Goal: Task Accomplishment & Management: Manage account settings

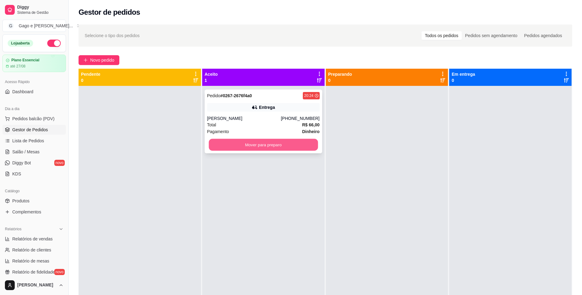
click at [285, 146] on button "Mover para preparo" at bounding box center [263, 145] width 109 height 12
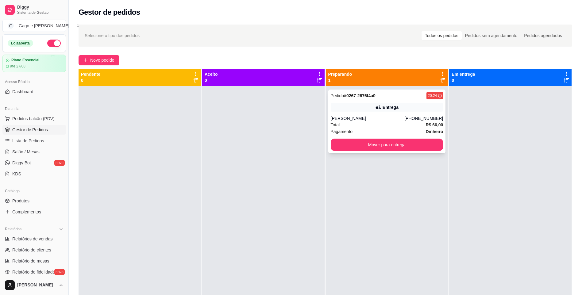
click at [391, 122] on div "Total R$ 66,00" at bounding box center [387, 124] width 113 height 7
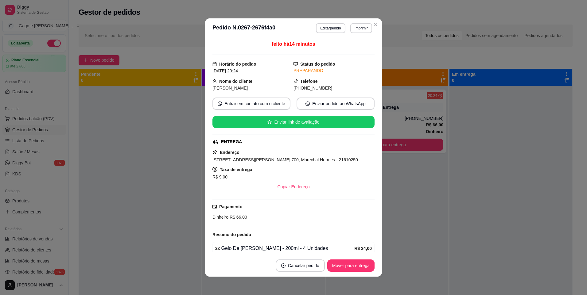
click at [372, 249] on div "feito há 14 minutos Horário do pedido [DATE] 20:24 Status do pedido PREPARANDO …" at bounding box center [293, 146] width 162 height 212
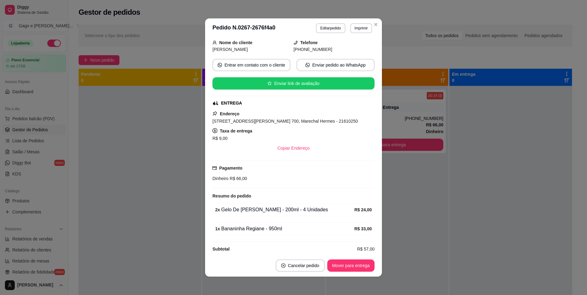
scroll to position [46, 0]
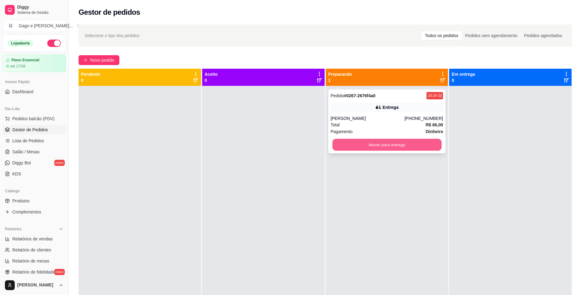
click at [413, 148] on button "Mover para entrega" at bounding box center [386, 145] width 109 height 12
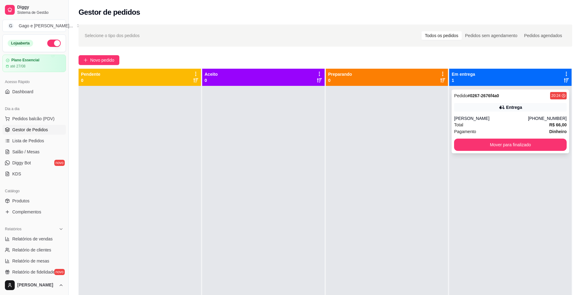
click at [551, 113] on div "Pedido # 0267-2676f4a0 20:24 Entrega [PERSON_NAME] [PHONE_NUMBER] Total R$ 66,0…" at bounding box center [510, 122] width 117 height 64
click at [506, 147] on button "Mover para finalizado" at bounding box center [510, 145] width 113 height 12
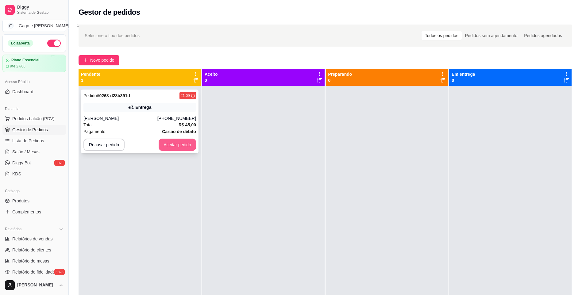
click at [180, 146] on button "Aceitar pedido" at bounding box center [177, 145] width 37 height 12
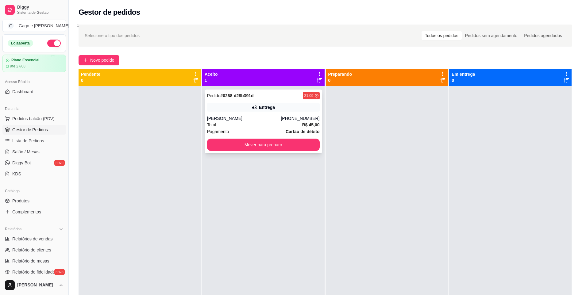
click at [260, 123] on div "Total R$ 45,00" at bounding box center [263, 124] width 113 height 7
click at [277, 146] on button "Mover para preparo" at bounding box center [263, 145] width 113 height 12
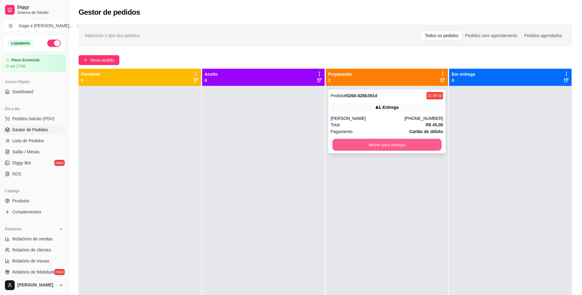
click at [385, 151] on button "Mover para entrega" at bounding box center [386, 145] width 109 height 12
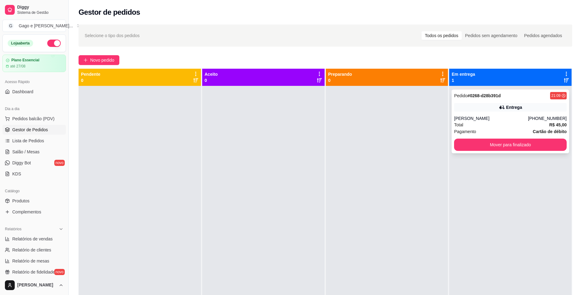
click at [525, 121] on div "[PERSON_NAME]" at bounding box center [491, 118] width 74 height 6
click at [479, 109] on div "Entrega" at bounding box center [510, 107] width 113 height 9
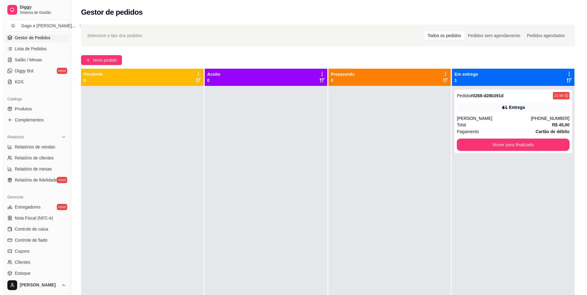
scroll to position [146, 0]
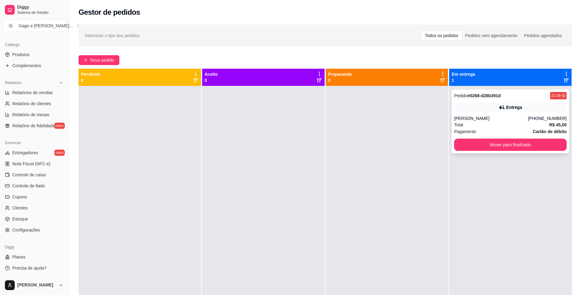
click at [514, 118] on div "[PERSON_NAME]" at bounding box center [491, 118] width 74 height 6
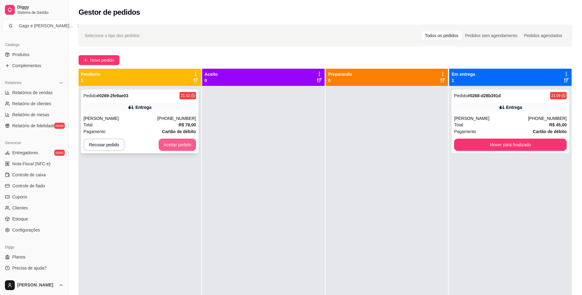
click at [181, 146] on button "Aceitar pedido" at bounding box center [177, 145] width 37 height 12
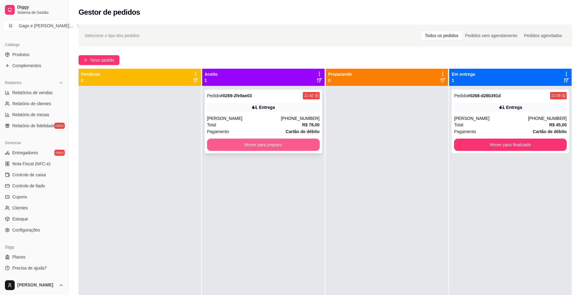
click at [255, 147] on button "Mover para preparo" at bounding box center [263, 145] width 113 height 12
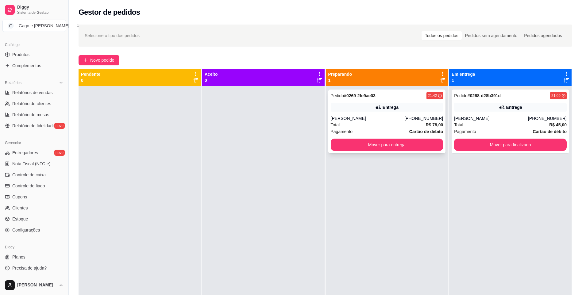
click at [352, 114] on div "Pedido # 0269-2fe9ae03 21:42 Entrega [PERSON_NAME] [PHONE_NUMBER] Total R$ 78,0…" at bounding box center [386, 122] width 117 height 64
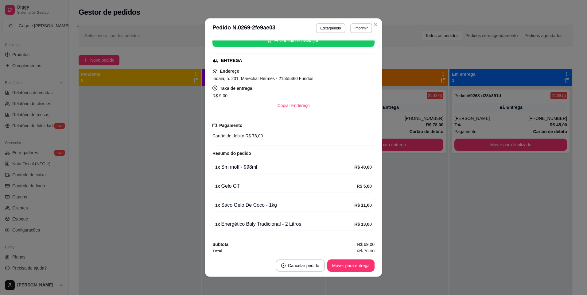
scroll to position [84, 0]
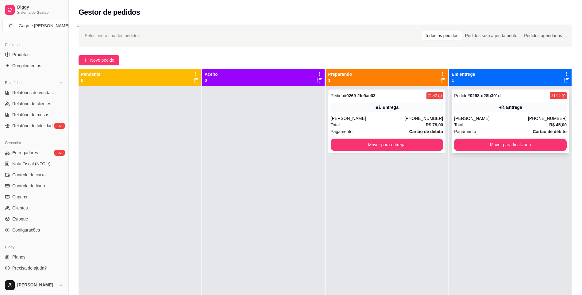
click at [531, 119] on div "[PERSON_NAME] [PHONE_NUMBER]" at bounding box center [510, 118] width 113 height 6
click at [385, 116] on div "[PERSON_NAME]" at bounding box center [368, 118] width 74 height 6
click at [507, 123] on div "Total R$ 45,00" at bounding box center [510, 124] width 113 height 7
click at [386, 123] on div "Total R$ 78,00" at bounding box center [387, 124] width 113 height 7
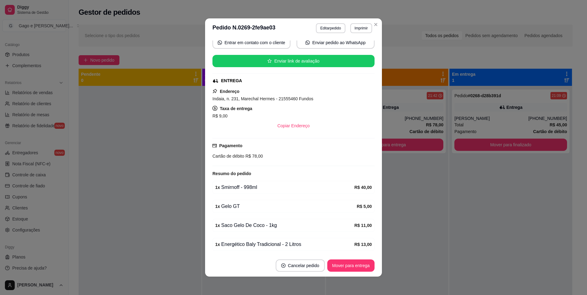
scroll to position [61, 0]
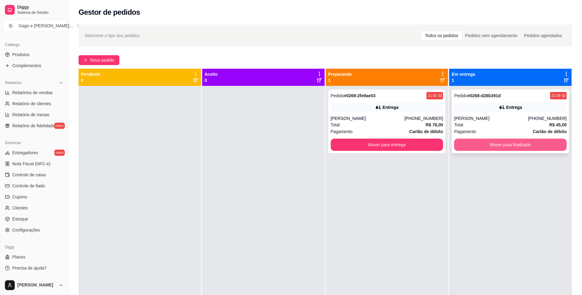
click at [518, 143] on button "Mover para finalizado" at bounding box center [510, 145] width 113 height 12
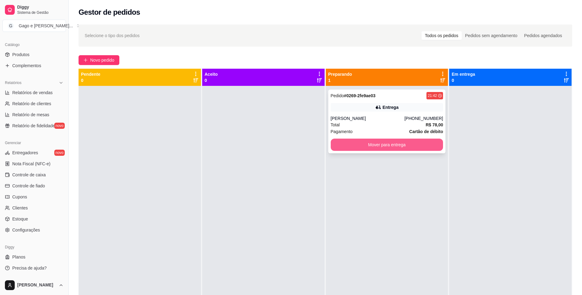
click at [433, 142] on button "Mover para entrega" at bounding box center [387, 145] width 113 height 12
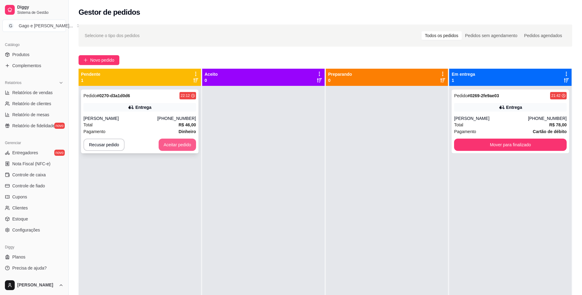
click at [170, 143] on button "Aceitar pedido" at bounding box center [177, 145] width 37 height 12
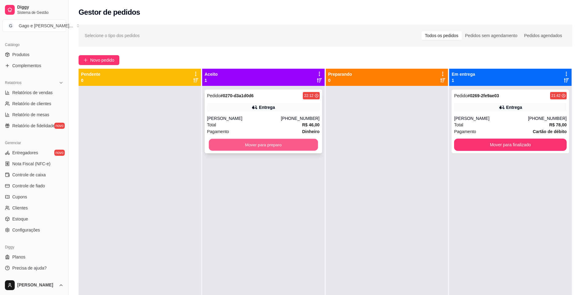
click at [273, 141] on button "Mover para preparo" at bounding box center [263, 145] width 109 height 12
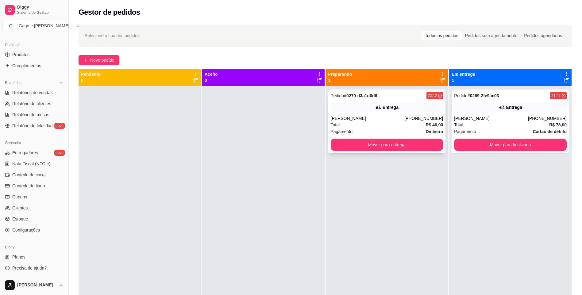
click at [344, 117] on div "[PERSON_NAME]" at bounding box center [368, 118] width 74 height 6
click at [402, 148] on button "Mover para entrega" at bounding box center [387, 145] width 113 height 12
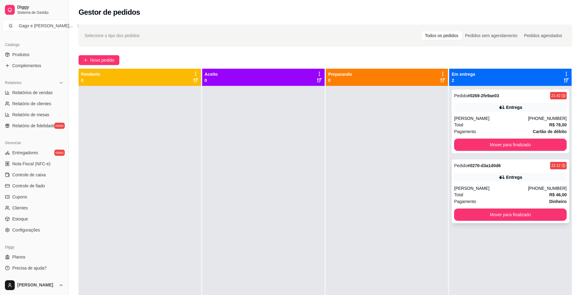
click at [498, 194] on div "Total R$ 46,00" at bounding box center [510, 194] width 113 height 7
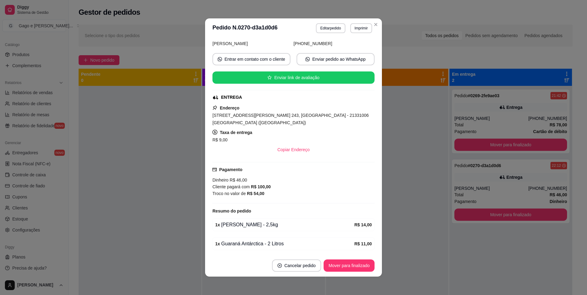
scroll to position [86, 0]
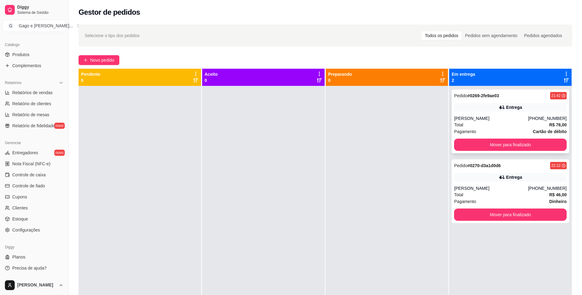
click at [493, 108] on div "Entrega" at bounding box center [510, 107] width 113 height 9
click at [529, 122] on div "Total R$ 78,00" at bounding box center [510, 124] width 113 height 7
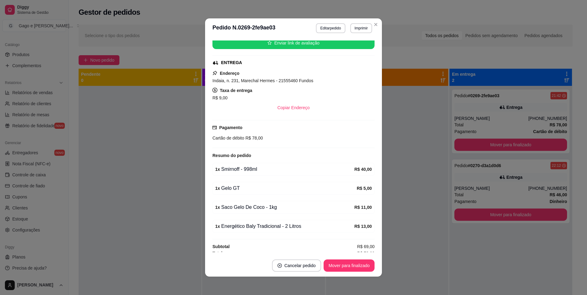
scroll to position [84, 0]
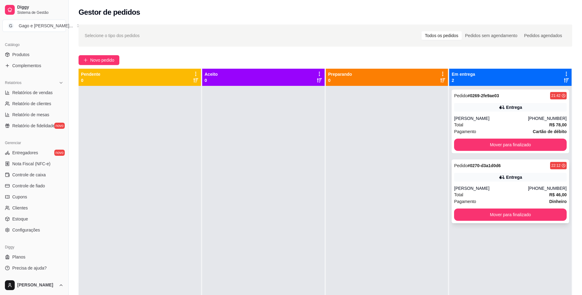
click at [514, 180] on div "Entrega" at bounding box center [510, 177] width 113 height 9
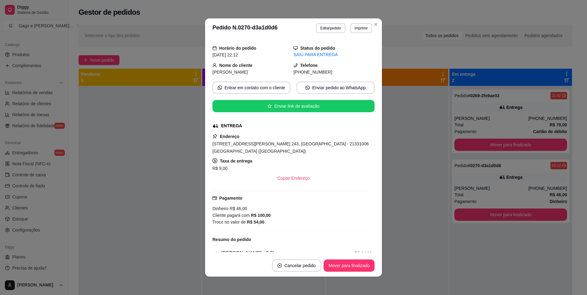
scroll to position [31, 0]
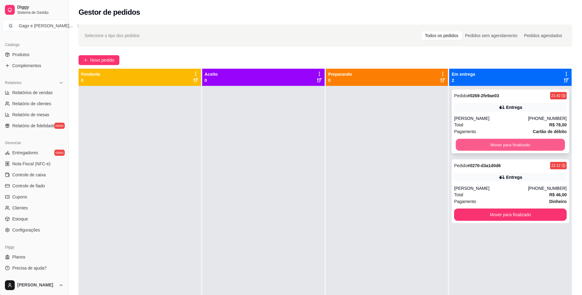
click at [468, 141] on button "Mover para finalizado" at bounding box center [510, 145] width 109 height 12
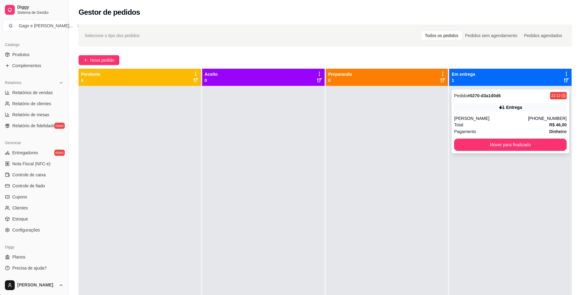
click at [515, 111] on div "Entrega" at bounding box center [510, 107] width 113 height 9
click at [507, 116] on div "[PERSON_NAME]" at bounding box center [491, 118] width 74 height 6
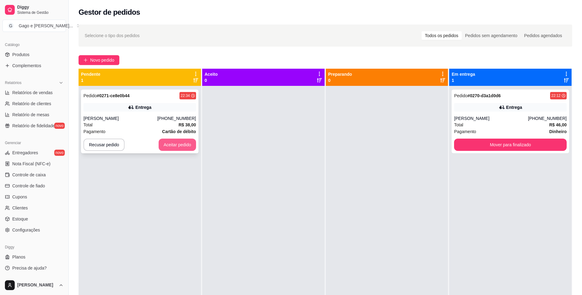
click at [181, 141] on button "Aceitar pedido" at bounding box center [177, 145] width 37 height 12
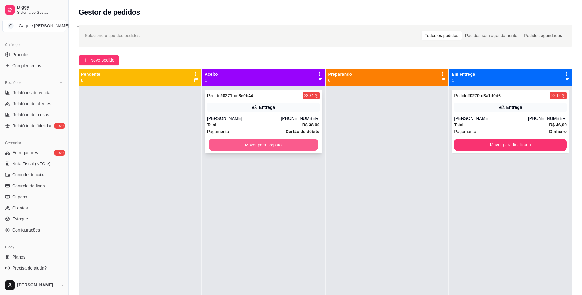
click at [279, 143] on button "Mover para preparo" at bounding box center [263, 145] width 109 height 12
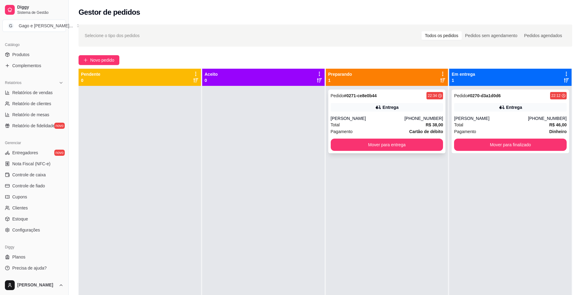
click at [372, 113] on div "Pedido # 0271-ce8e0b44 22:34 Entrega Maria [PHONE_NUMBER] Total R$ 38,00 Pagame…" at bounding box center [386, 122] width 117 height 64
click at [528, 114] on div "Pedido # 0270-d3a1d0d6 22:12 Entrega [PERSON_NAME] [PHONE_NUMBER] Total R$ 46,0…" at bounding box center [510, 122] width 117 height 64
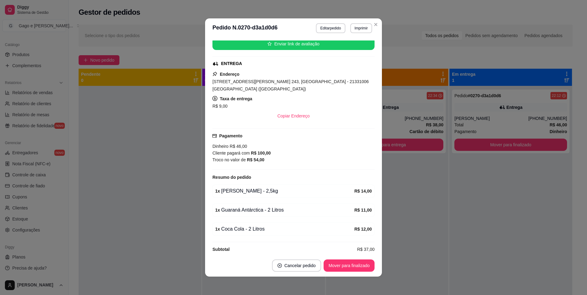
scroll to position [86, 0]
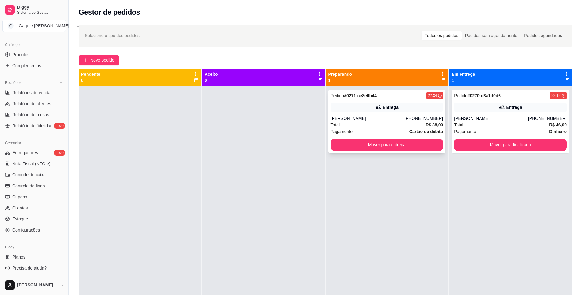
click at [385, 123] on div "Total R$ 38,00" at bounding box center [387, 124] width 113 height 7
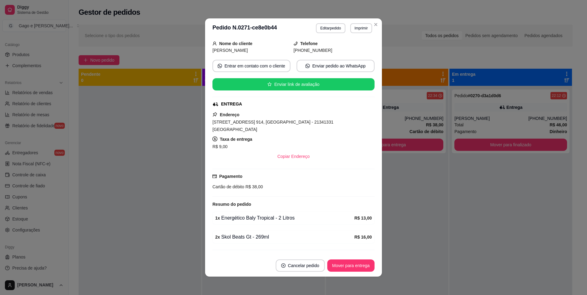
scroll to position [46, 0]
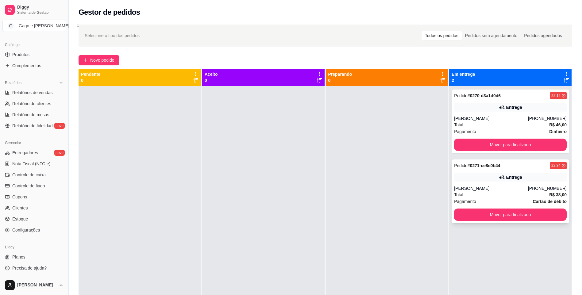
click at [494, 187] on div "[PERSON_NAME]" at bounding box center [491, 188] width 74 height 6
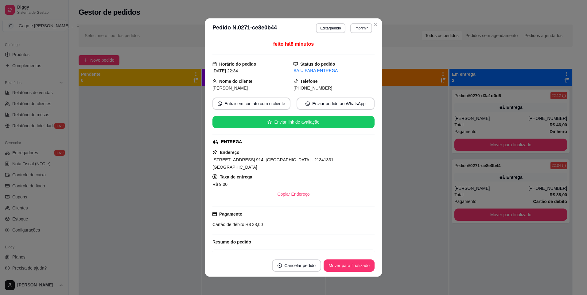
click at [372, 248] on div "feito há 8 minutos Horário do pedido [DATE] 22:34 Status do pedido SAIU PARA EN…" at bounding box center [293, 146] width 162 height 212
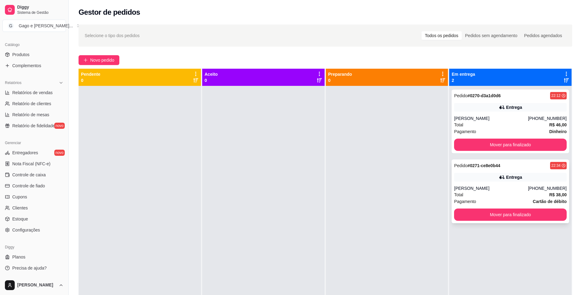
click at [504, 195] on div "Total R$ 38,00" at bounding box center [510, 194] width 113 height 7
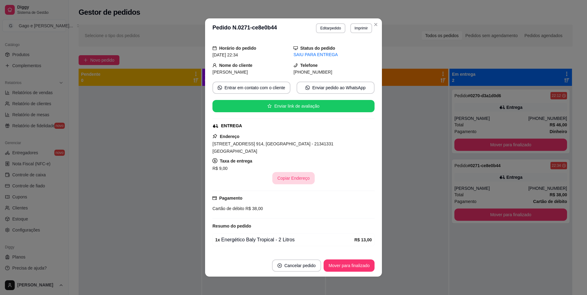
scroll to position [31, 0]
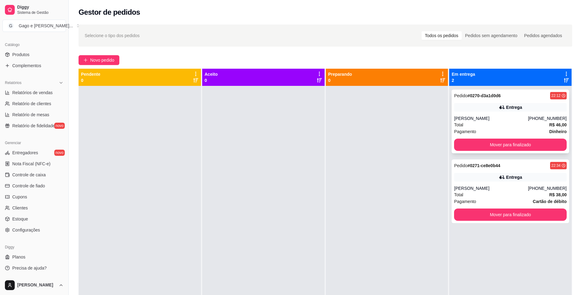
click at [513, 120] on div "[PERSON_NAME]" at bounding box center [491, 118] width 74 height 6
click at [530, 141] on button "Mover para finalizado" at bounding box center [510, 145] width 109 height 12
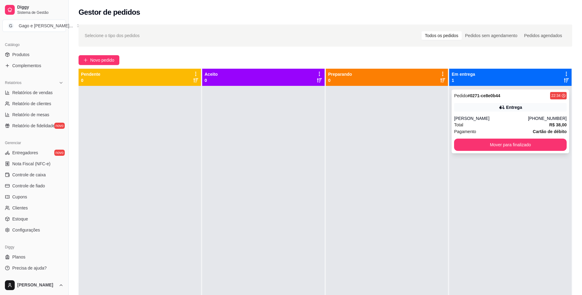
click at [488, 123] on div "Total R$ 38,00" at bounding box center [510, 124] width 113 height 7
click at [537, 114] on div "Pedido # 0271-ce8e0b44 22:34 Entrega Maria [PHONE_NUMBER] Total R$ 38,00 Pagame…" at bounding box center [510, 122] width 117 height 64
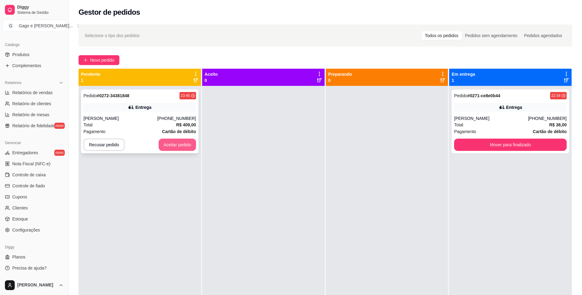
click at [185, 144] on button "Aceitar pedido" at bounding box center [177, 145] width 37 height 12
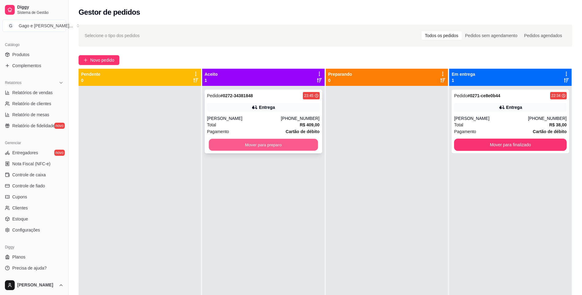
click at [277, 143] on button "Mover para preparo" at bounding box center [263, 145] width 109 height 12
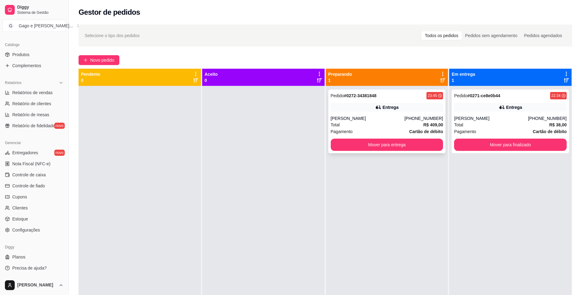
click at [382, 120] on div "[PERSON_NAME]" at bounding box center [368, 118] width 74 height 6
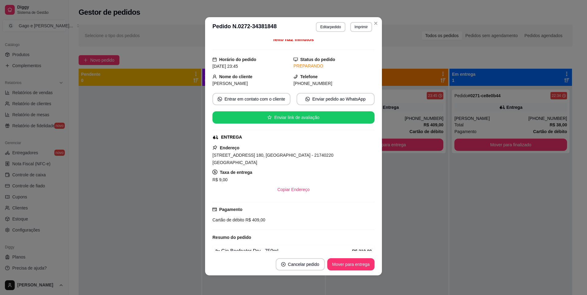
scroll to position [0, 0]
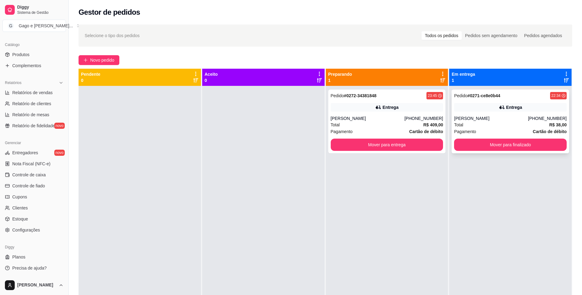
click at [503, 120] on div "[PERSON_NAME]" at bounding box center [491, 118] width 74 height 6
click at [508, 127] on div "Total R$ 38,00" at bounding box center [510, 124] width 113 height 7
click at [501, 146] on button "Mover para finalizado" at bounding box center [510, 145] width 113 height 12
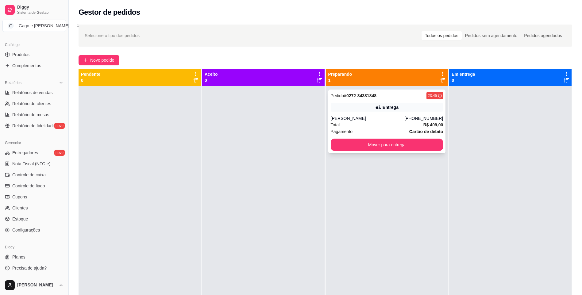
click at [399, 117] on div "[PERSON_NAME]" at bounding box center [368, 118] width 74 height 6
click at [381, 145] on button "Mover para entrega" at bounding box center [387, 145] width 113 height 12
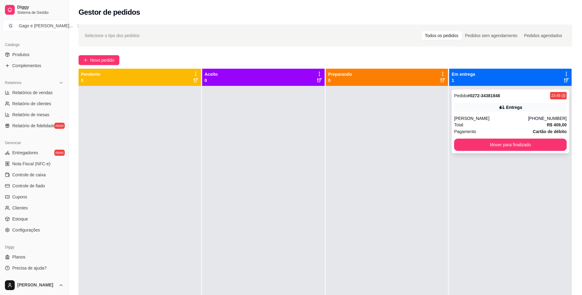
click at [542, 115] on div "[PHONE_NUMBER]" at bounding box center [547, 118] width 39 height 6
click at [499, 144] on button "Mover para finalizado" at bounding box center [510, 145] width 113 height 12
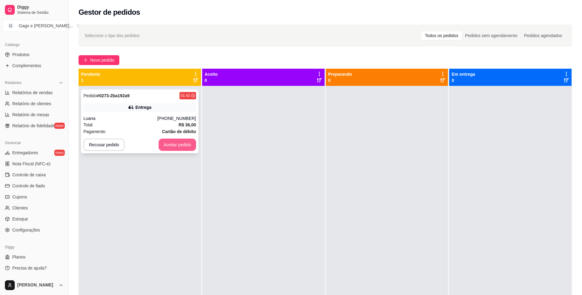
click at [184, 146] on button "Aceitar pedido" at bounding box center [177, 145] width 37 height 12
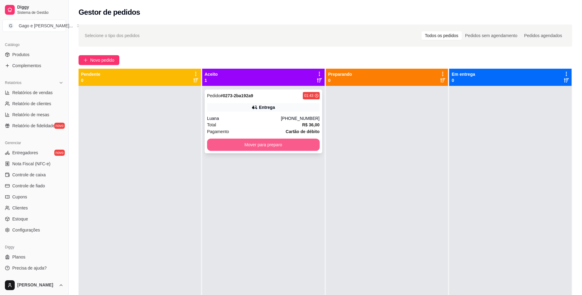
click at [260, 144] on button "Mover para preparo" at bounding box center [263, 145] width 113 height 12
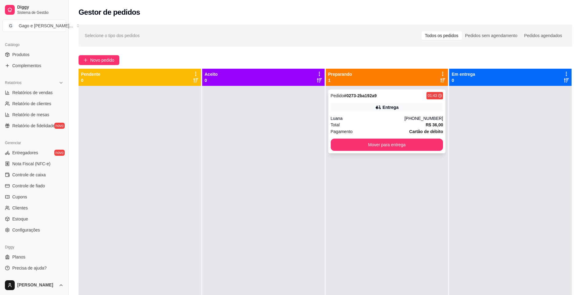
click at [387, 121] on div "Luana" at bounding box center [368, 118] width 74 height 6
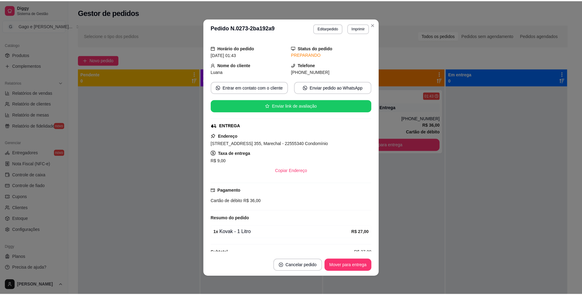
scroll to position [27, 0]
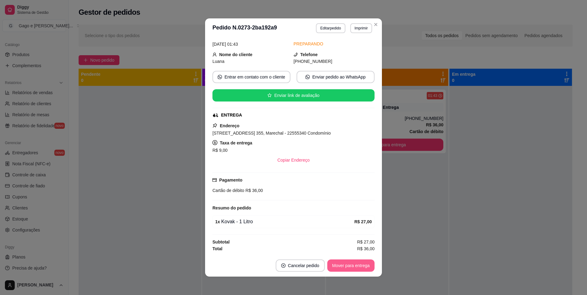
click at [351, 268] on button "Mover para entrega" at bounding box center [350, 266] width 47 height 12
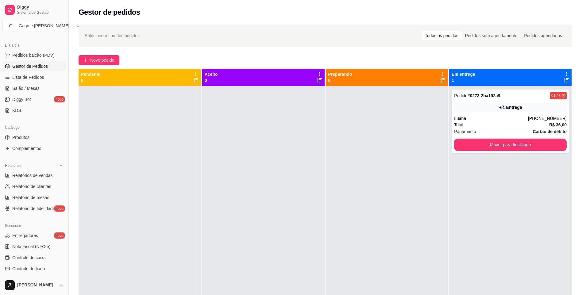
scroll to position [54, 0]
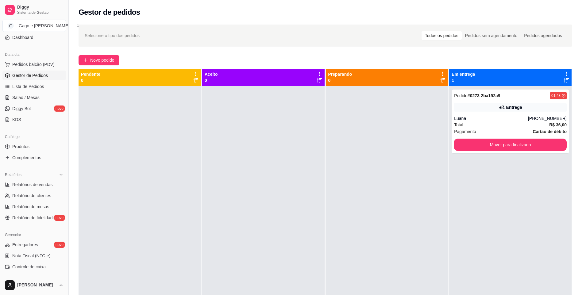
click at [66, 38] on button "Toggle Sidebar" at bounding box center [68, 147] width 5 height 295
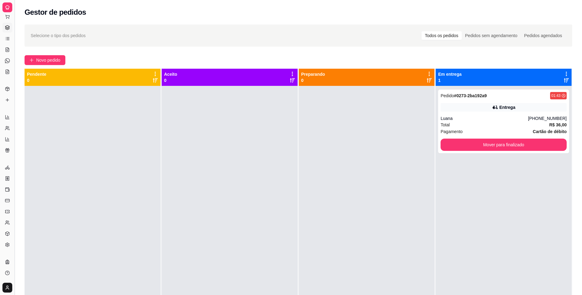
scroll to position [14, 0]
click at [17, 30] on div "Selecione o tipo dos pedidos Todos os pedidos Pedidos sem agendamento Pedidos a…" at bounding box center [298, 196] width 567 height 350
click at [14, 30] on button "Toggle Sidebar" at bounding box center [14, 147] width 5 height 295
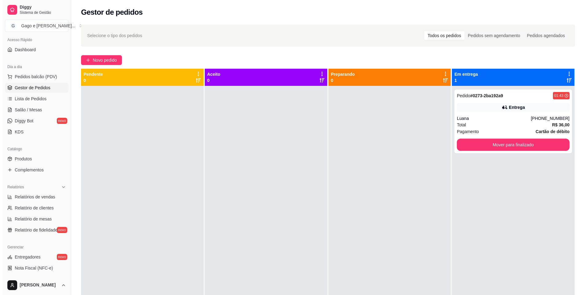
scroll to position [0, 0]
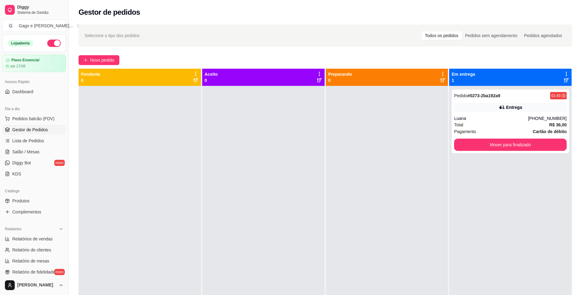
click at [50, 43] on button "button" at bounding box center [53, 43] width 13 height 7
click at [502, 111] on div "Entrega" at bounding box center [510, 107] width 113 height 9
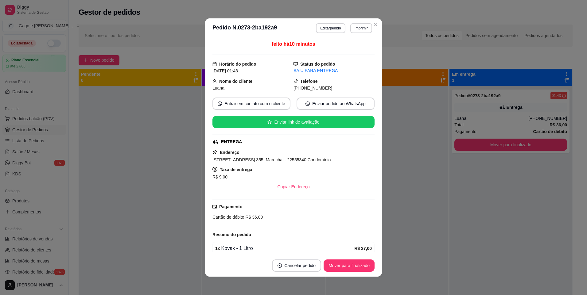
click at [319, 221] on div "Pagamento Cartão de débito R$ 36,00" at bounding box center [293, 213] width 162 height 28
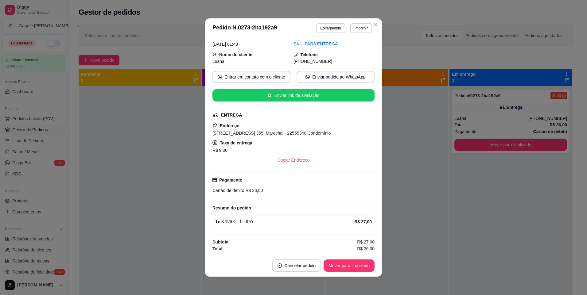
click at [320, 220] on div "1 x Kovak - 1 Litro" at bounding box center [284, 221] width 139 height 7
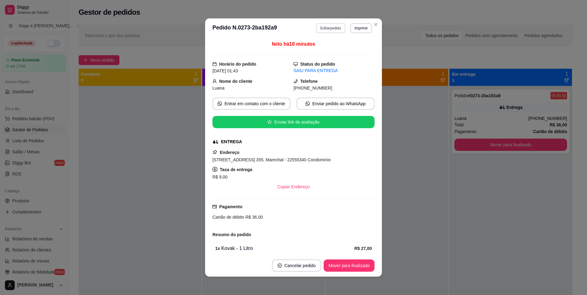
click at [328, 27] on button "Editar pedido" at bounding box center [330, 28] width 29 height 10
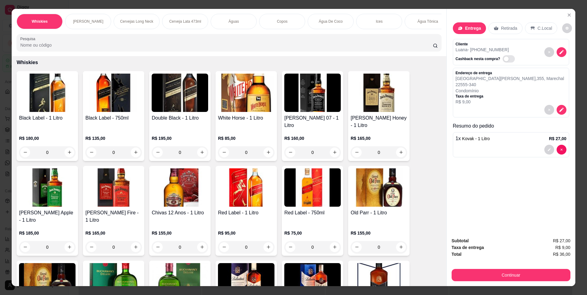
scroll to position [31, 0]
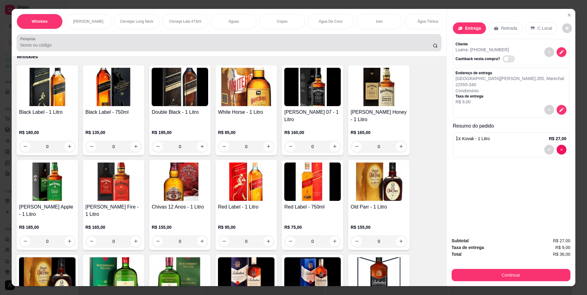
click at [433, 48] on icon at bounding box center [435, 45] width 5 height 5
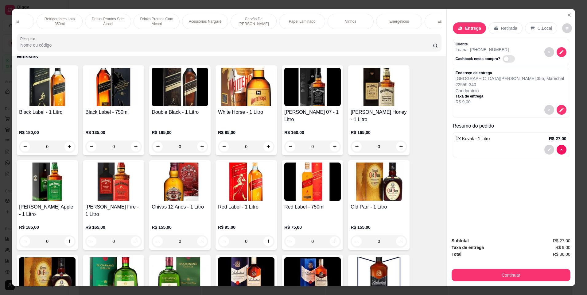
scroll to position [0, 933]
click at [373, 22] on p "Energéticos" at bounding box center [367, 21] width 19 height 5
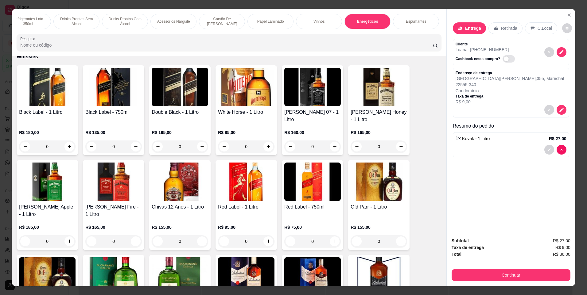
scroll to position [11, 0]
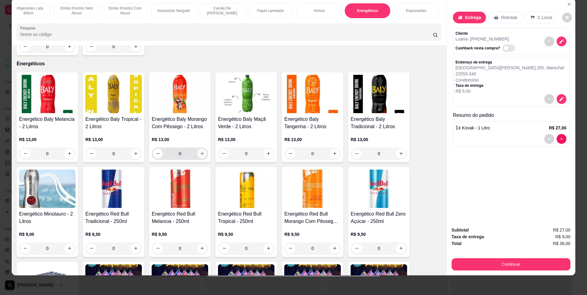
click at [200, 151] on icon "increase-product-quantity" at bounding box center [202, 153] width 5 height 5
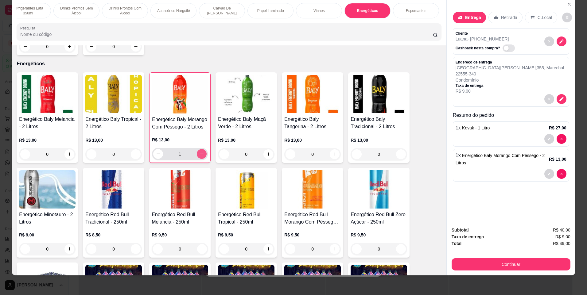
type input "1"
click at [535, 261] on button "Continuar" at bounding box center [510, 264] width 119 height 12
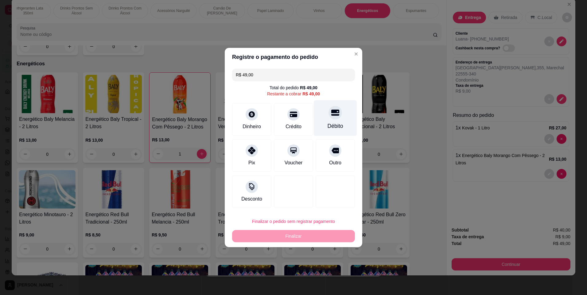
click at [340, 117] on div "Débito" at bounding box center [335, 118] width 43 height 36
type input "R$ 0,00"
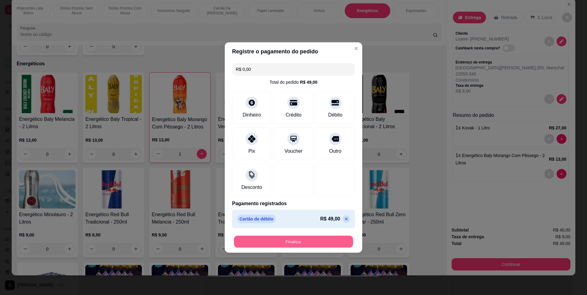
click at [321, 238] on button "Finalizar" at bounding box center [293, 242] width 119 height 12
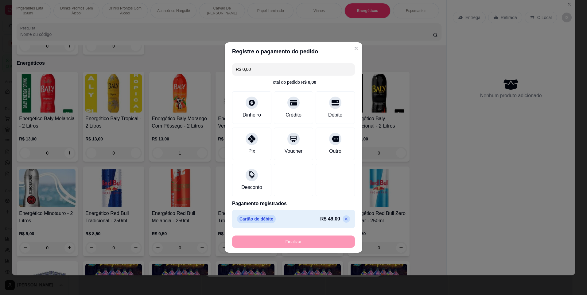
type input "0"
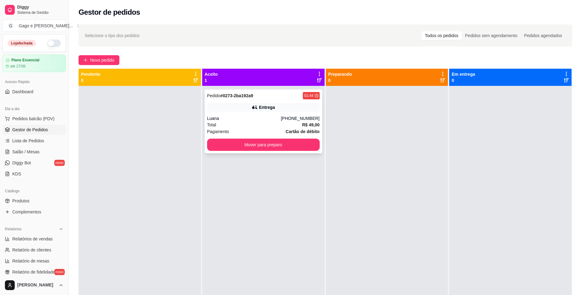
click at [293, 114] on div "Pedido # 0273-2ba192a9 01:44 Entrega Luana [PHONE_NUMBER] Total R$ 49,00 Pagame…" at bounding box center [263, 122] width 117 height 64
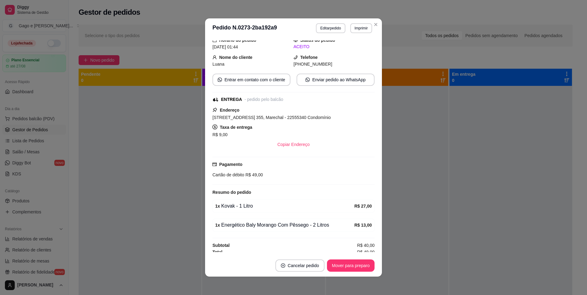
scroll to position [41, 0]
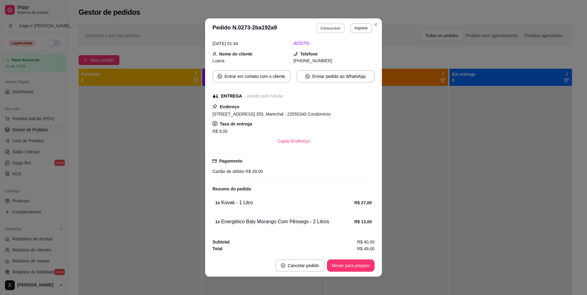
click at [327, 28] on button "Editar pedido" at bounding box center [330, 28] width 29 height 10
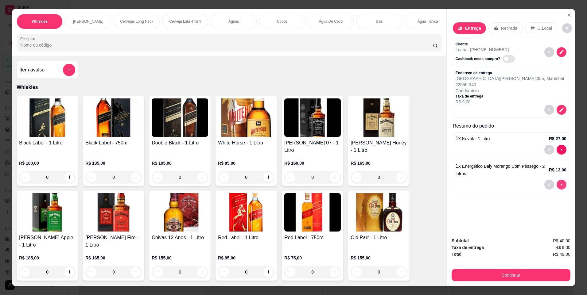
type input "0"
click at [546, 268] on div "Continuar" at bounding box center [510, 274] width 119 height 14
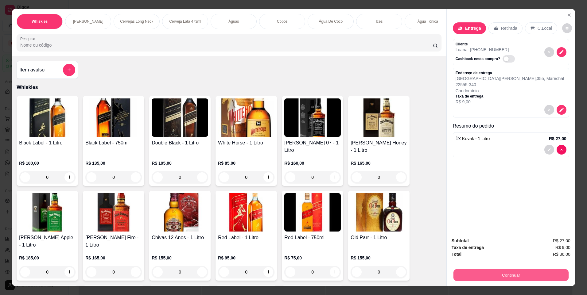
click at [535, 274] on button "Continuar" at bounding box center [510, 275] width 115 height 12
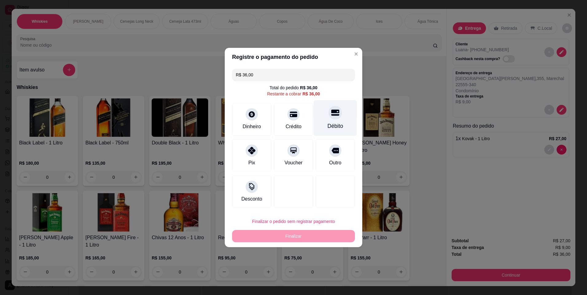
click at [336, 122] on div "Débito" at bounding box center [335, 118] width 43 height 36
type input "R$ 0,00"
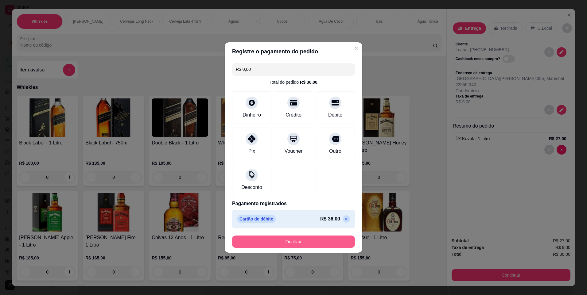
click at [301, 245] on button "Finalizar" at bounding box center [293, 242] width 123 height 12
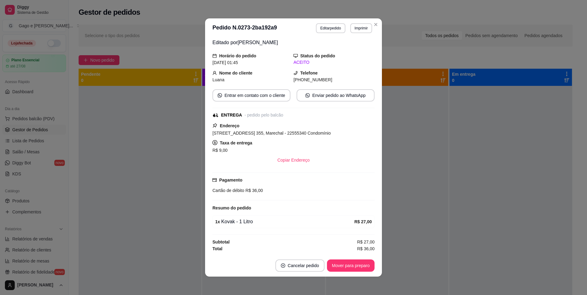
scroll to position [22, 0]
click at [352, 266] on button "Mover para preparo" at bounding box center [351, 266] width 48 height 12
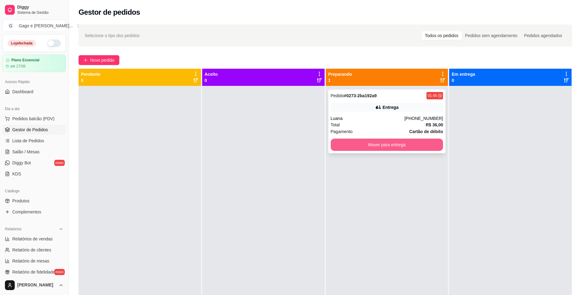
click at [408, 145] on button "Mover para entrega" at bounding box center [387, 145] width 113 height 12
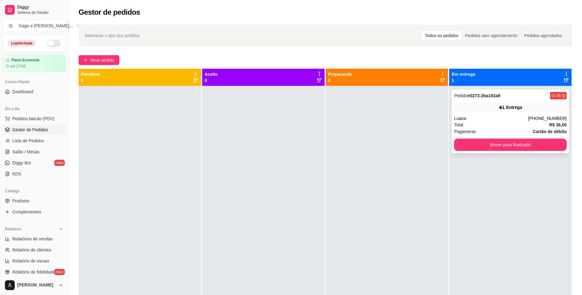
click at [487, 130] on div "Pagamento Cartão de débito" at bounding box center [510, 131] width 113 height 7
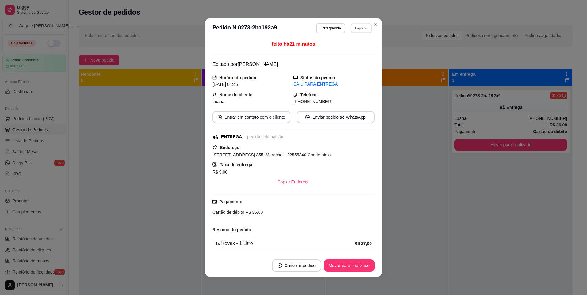
click at [360, 29] on button "Imprimir" at bounding box center [360, 28] width 21 height 10
click at [343, 48] on button "IMPRESSORA ELGIN I8" at bounding box center [345, 50] width 49 height 10
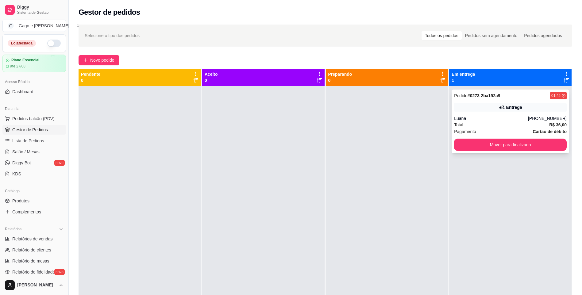
click at [528, 120] on div "Luana" at bounding box center [491, 118] width 74 height 6
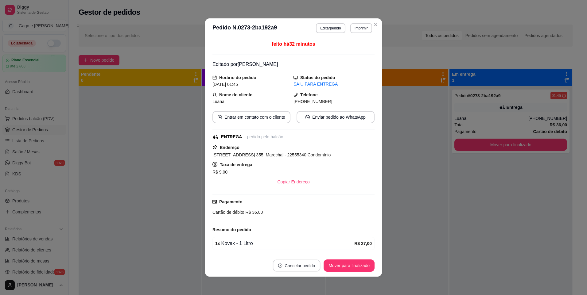
click at [294, 265] on button "Cancelar pedido" at bounding box center [297, 266] width 48 height 12
click at [310, 247] on button "Sim" at bounding box center [311, 250] width 24 height 12
